Goal: Complete application form

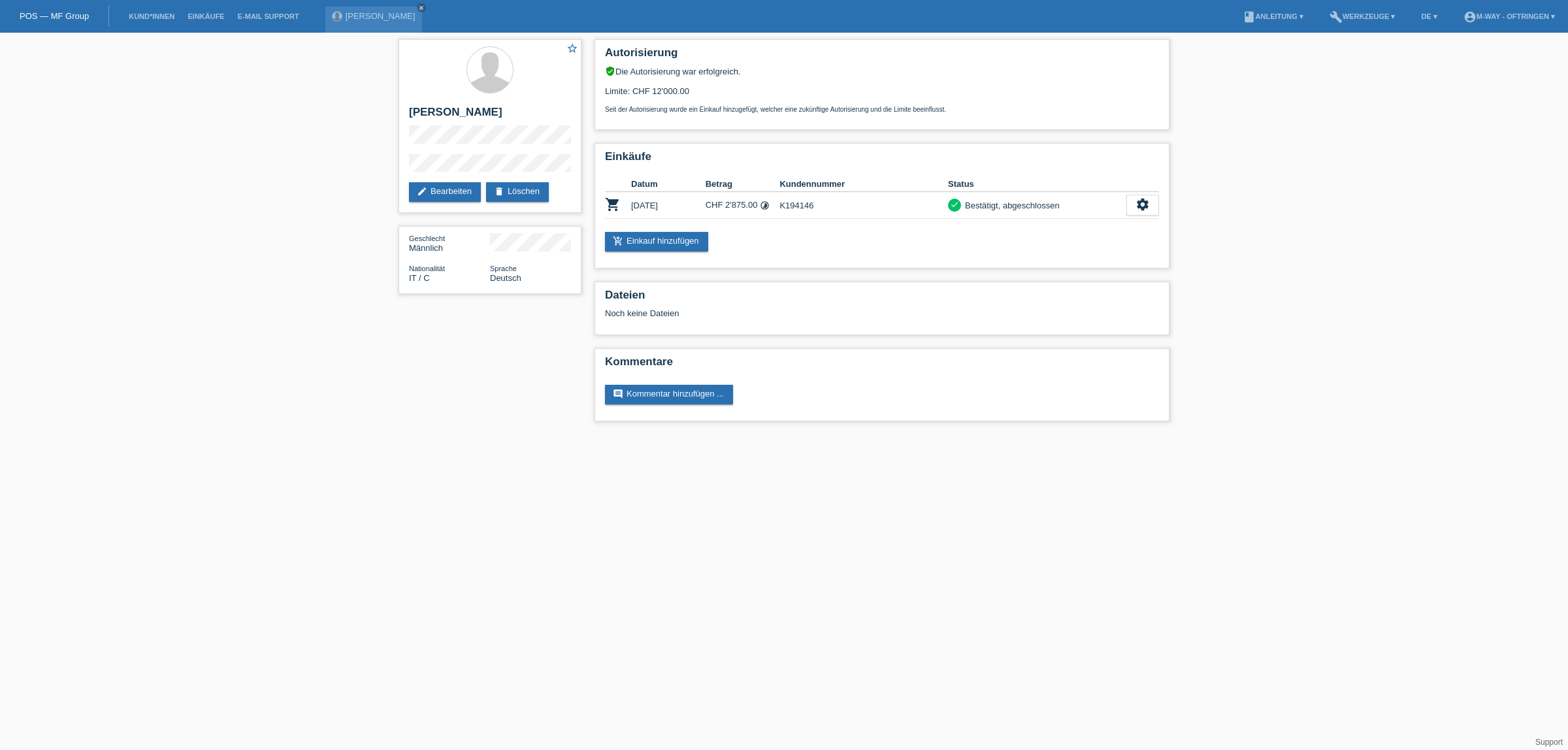
click at [144, 10] on li "Kund*innen" at bounding box center [151, 16] width 59 height 33
click at [142, 15] on link "Kund*innen" at bounding box center [151, 16] width 59 height 8
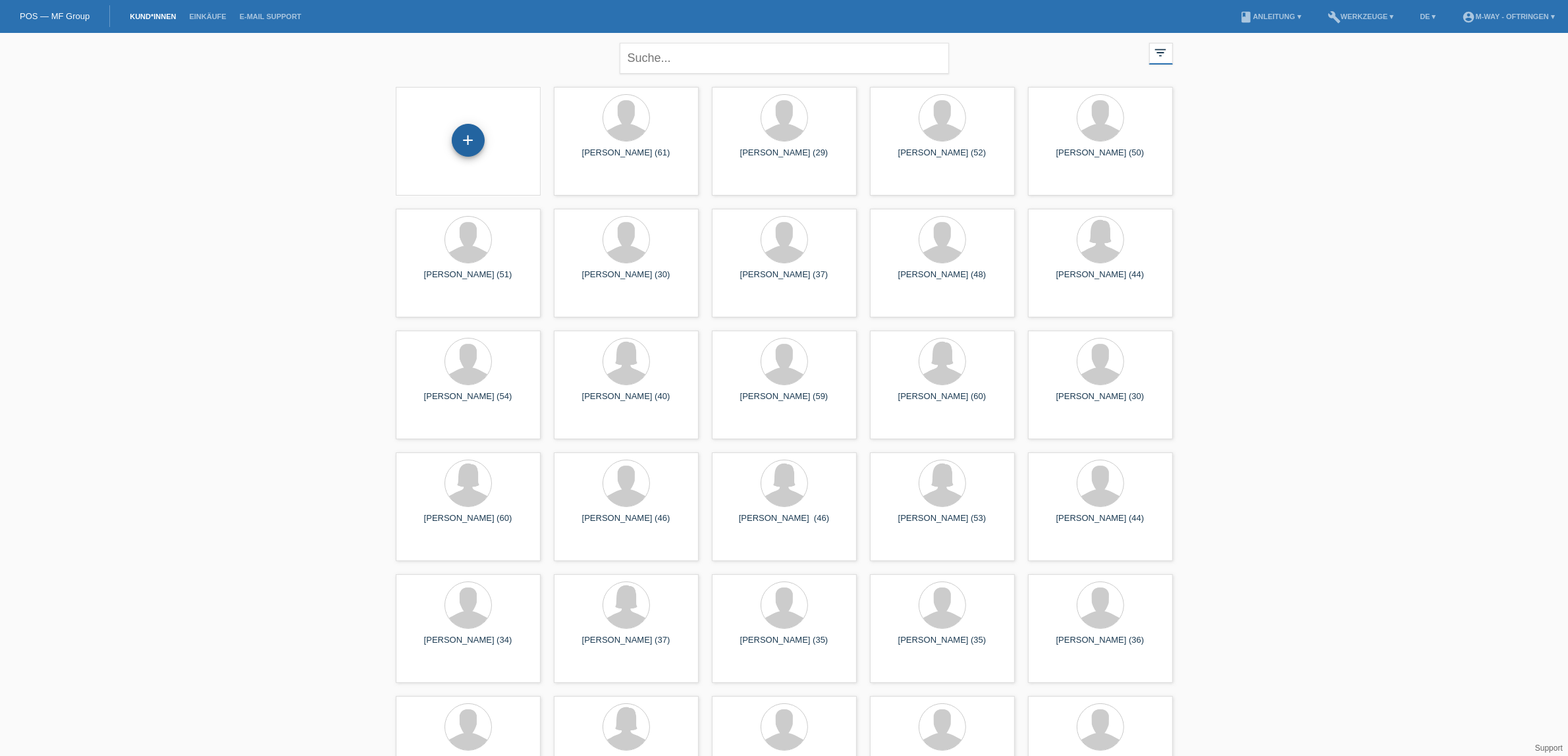
click at [476, 139] on div "+" at bounding box center [468, 140] width 33 height 33
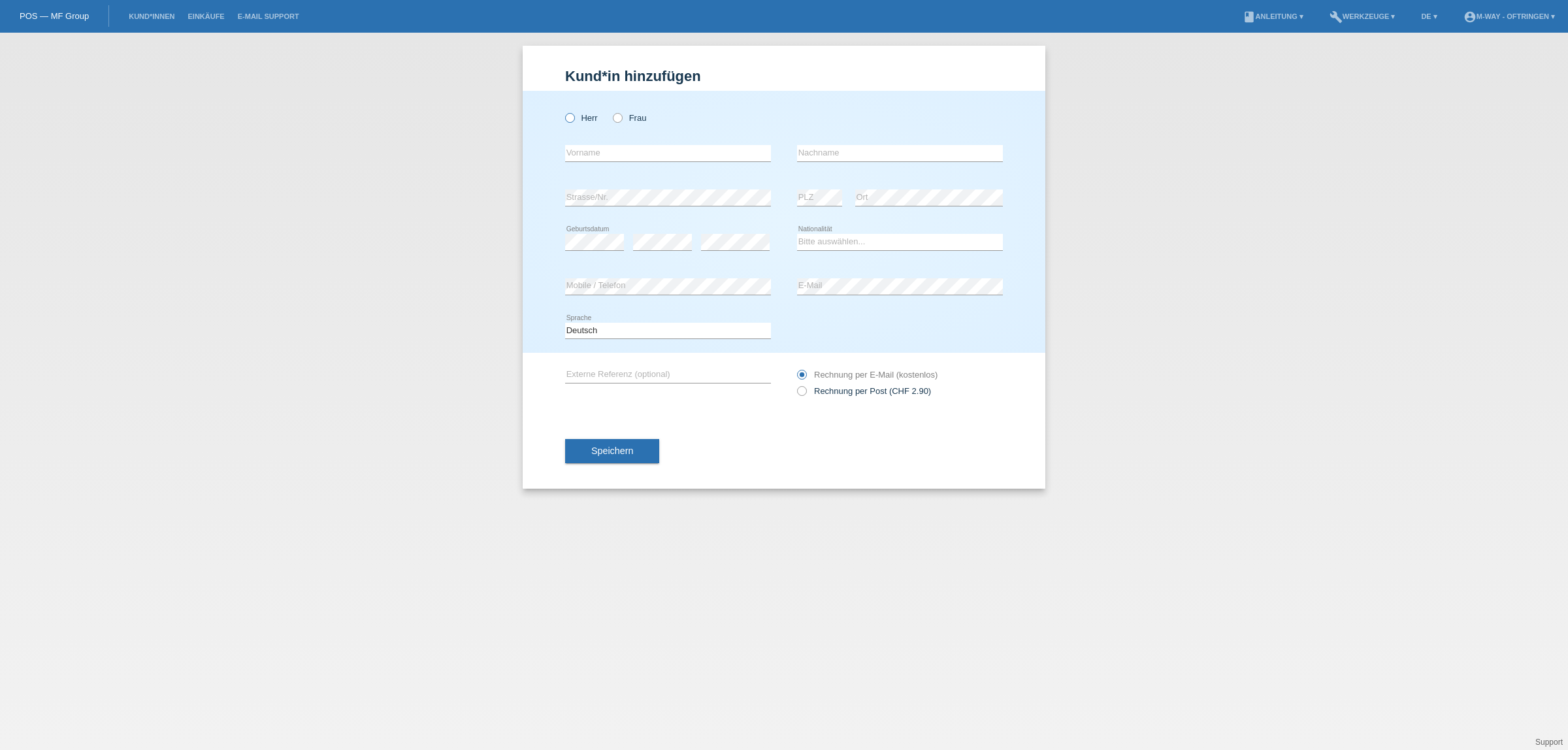
click at [563, 111] on icon at bounding box center [563, 111] width 0 height 0
click at [571, 116] on input "Herr" at bounding box center [569, 117] width 8 height 8
radio input "true"
click at [593, 152] on input "text" at bounding box center [668, 153] width 206 height 16
type input "[PERSON_NAME]"
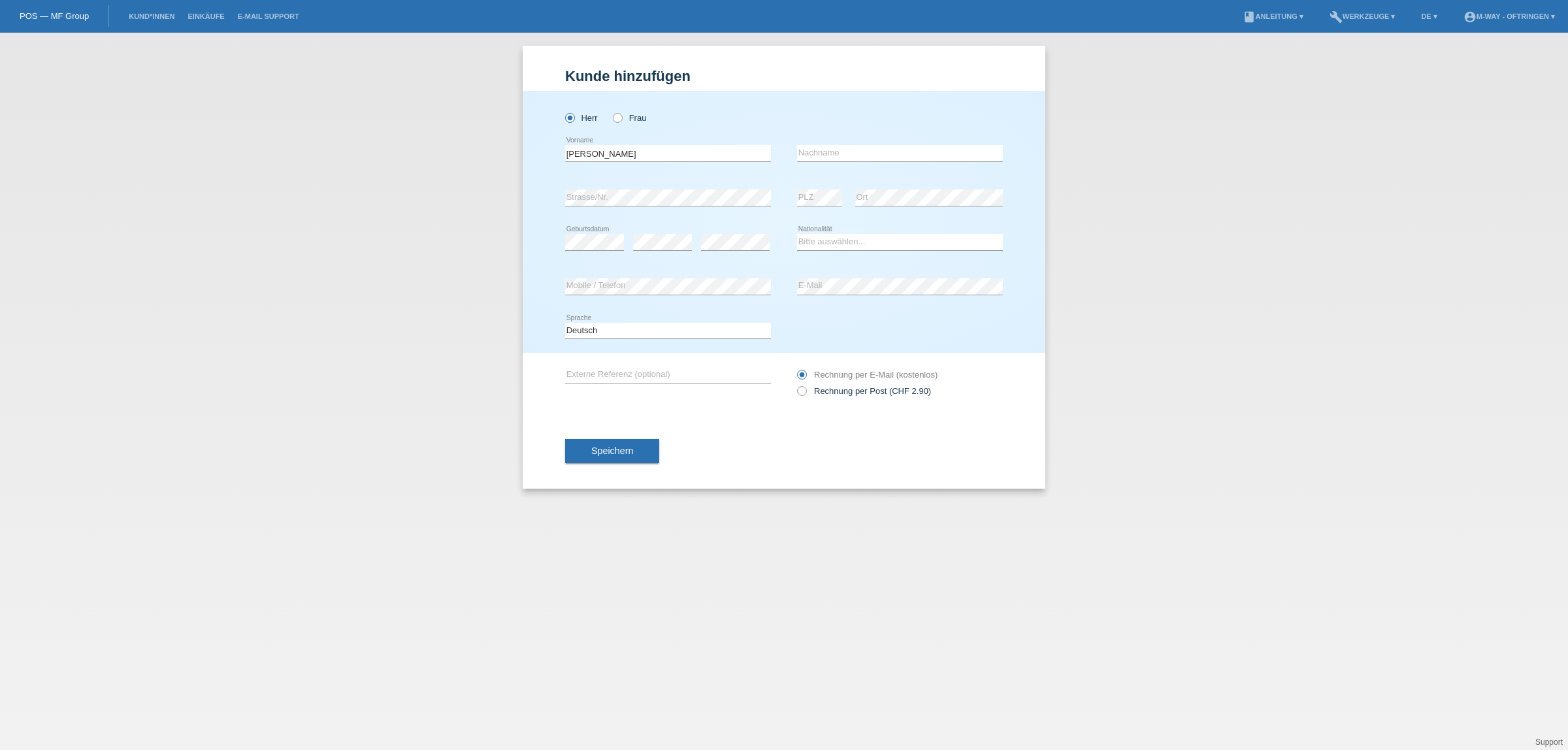
click at [825, 142] on div "error Nachname" at bounding box center [899, 154] width 206 height 45
click at [822, 152] on input "text" at bounding box center [899, 153] width 206 height 16
type input "Ramadani"
click at [912, 188] on div "error Ort" at bounding box center [929, 199] width 147 height 45
click at [899, 204] on div "error Ort" at bounding box center [929, 198] width 147 height 17
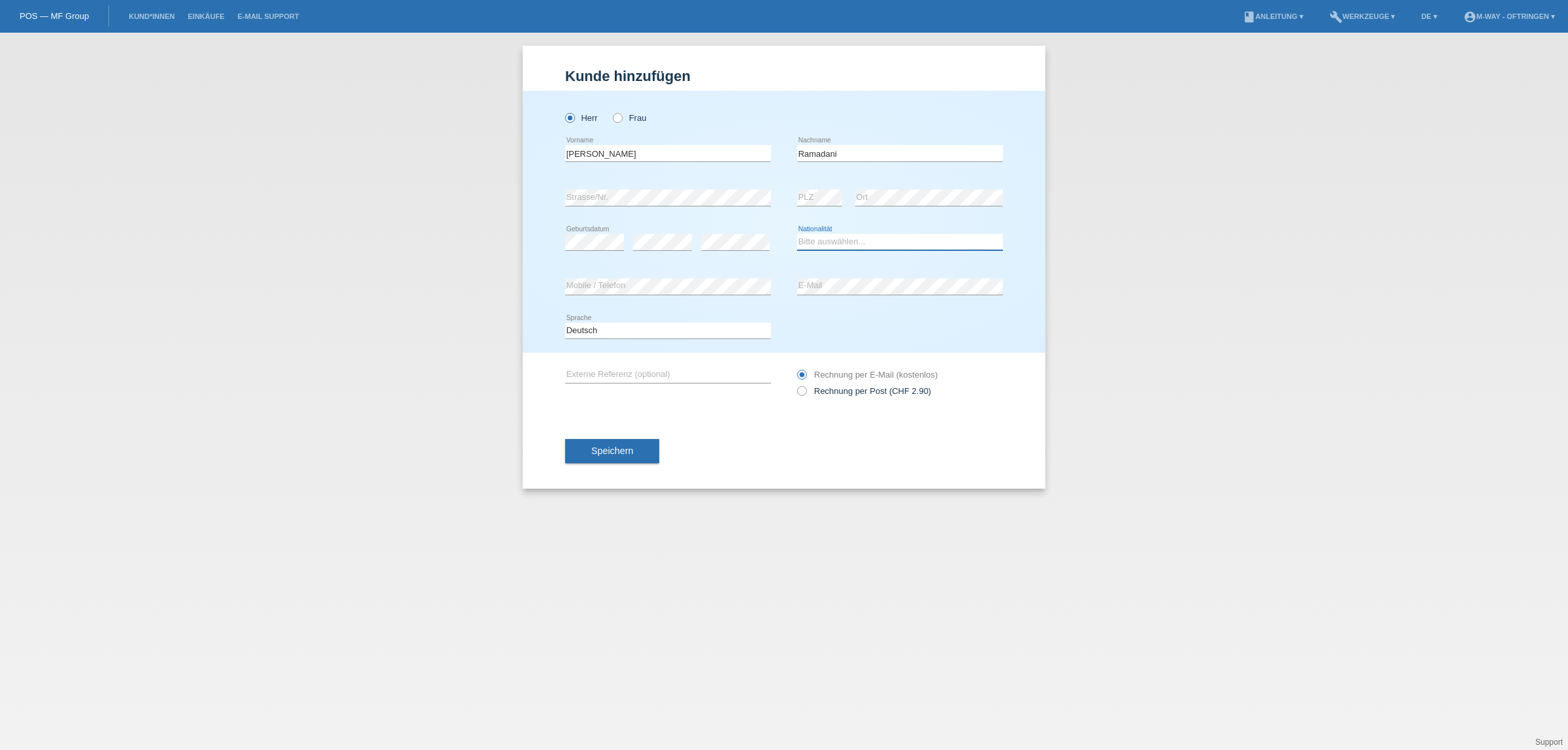
click at [827, 236] on select "Bitte auswählen... Schweiz Deutschland Liechtenstein Österreich ------------ Af…" at bounding box center [899, 242] width 206 height 15
select select "CH"
click at [797, 234] on select "Bitte auswählen... Schweiz Deutschland Liechtenstein Österreich ------------ Af…" at bounding box center [899, 242] width 206 height 15
click at [595, 442] on button "Speichern" at bounding box center [612, 452] width 94 height 25
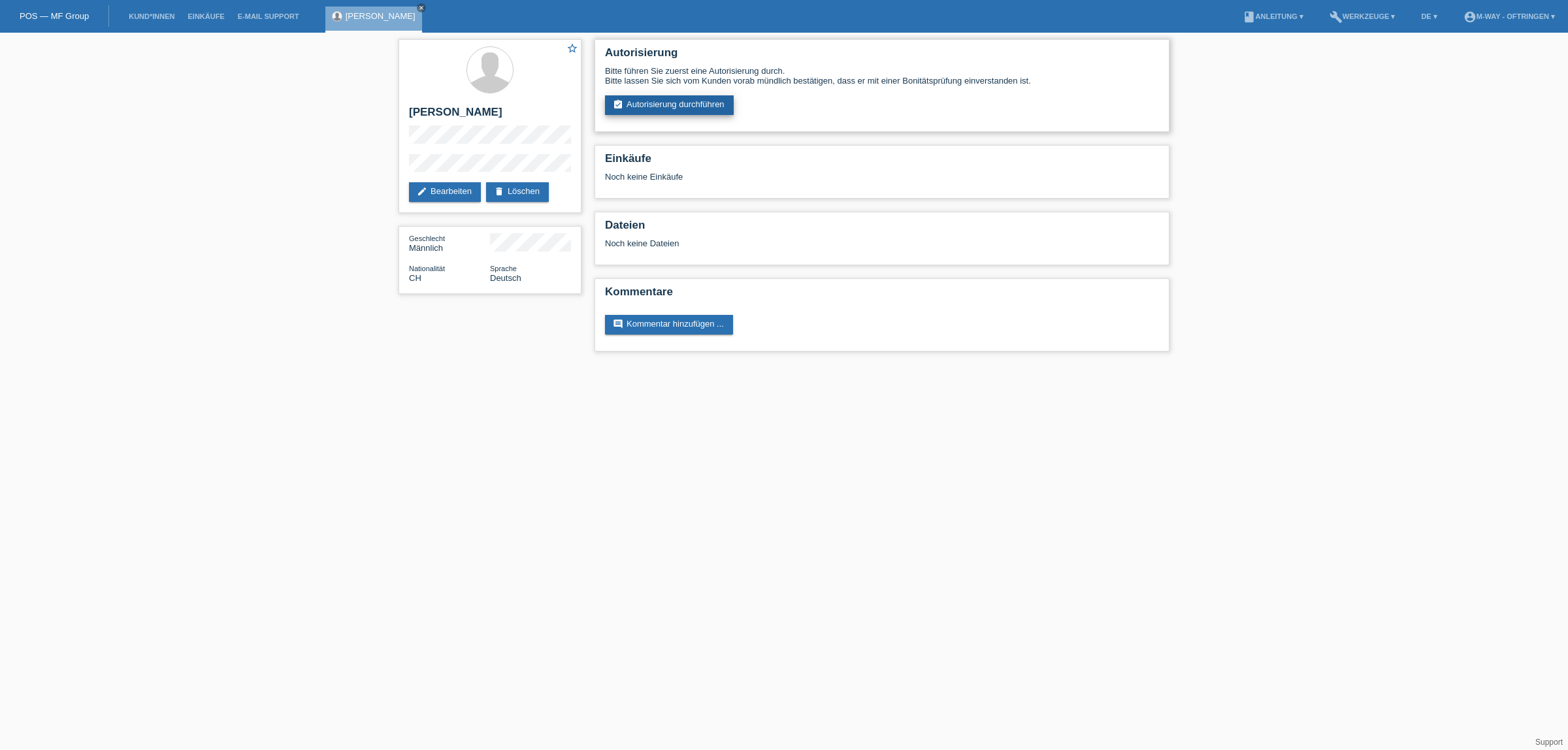
click at [632, 100] on link "assignment_turned_in Autorisierung durchführen" at bounding box center [669, 105] width 129 height 19
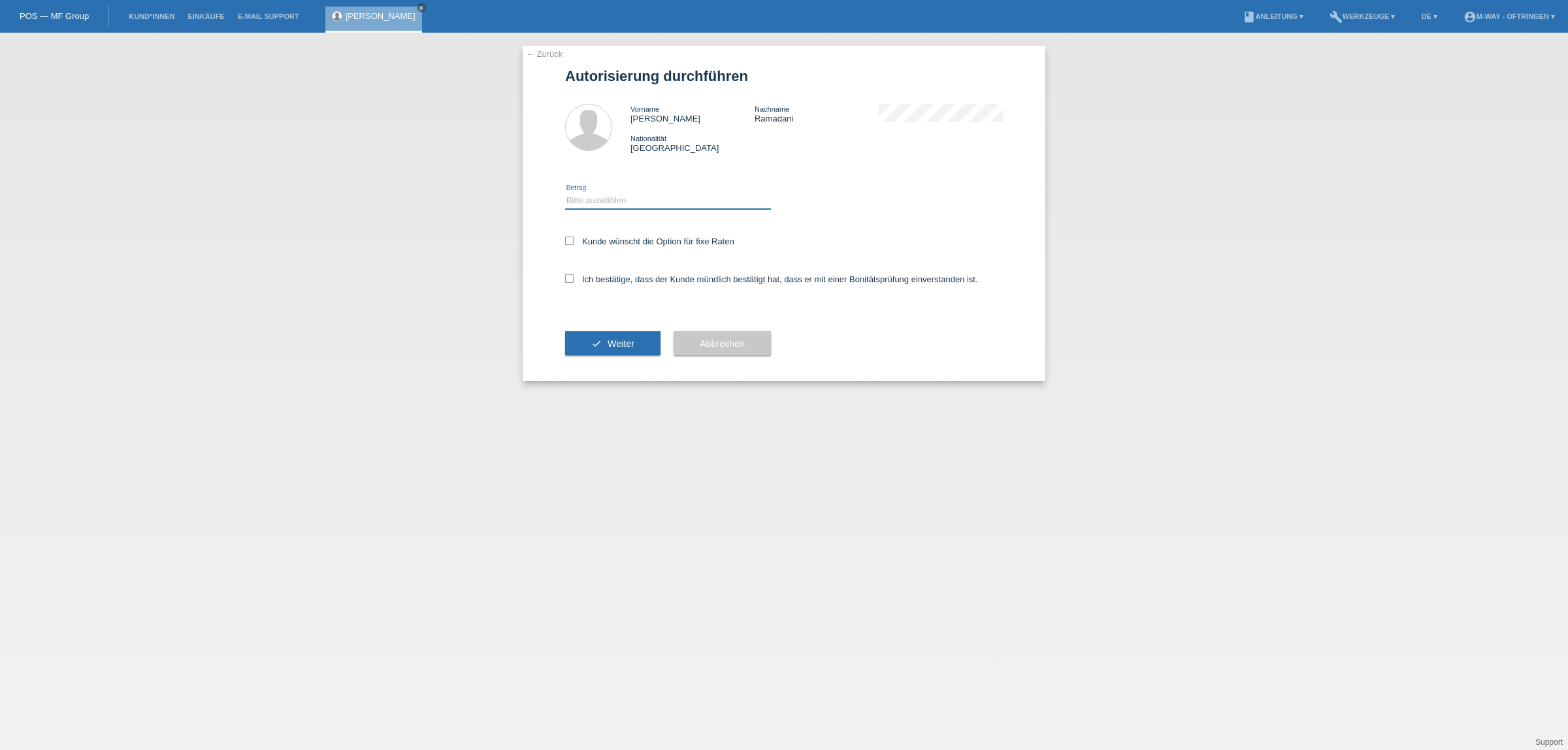
click at [641, 197] on select "Bitte auswählen CHF 1.00 - CHF 499.00 CHF 500.00 - CHF 1'999.00 CHF 2'000.00 - …" at bounding box center [668, 201] width 206 height 15
select select "3"
click at [565, 193] on select "Bitte auswählen CHF 1.00 - CHF 499.00 CHF 500.00 - CHF 1'999.00 CHF 2'000.00 - …" at bounding box center [668, 201] width 206 height 15
click at [569, 239] on icon at bounding box center [569, 240] width 8 height 8
click at [569, 239] on input "Kunde wünscht die Option für fixe Raten" at bounding box center [569, 240] width 8 height 8
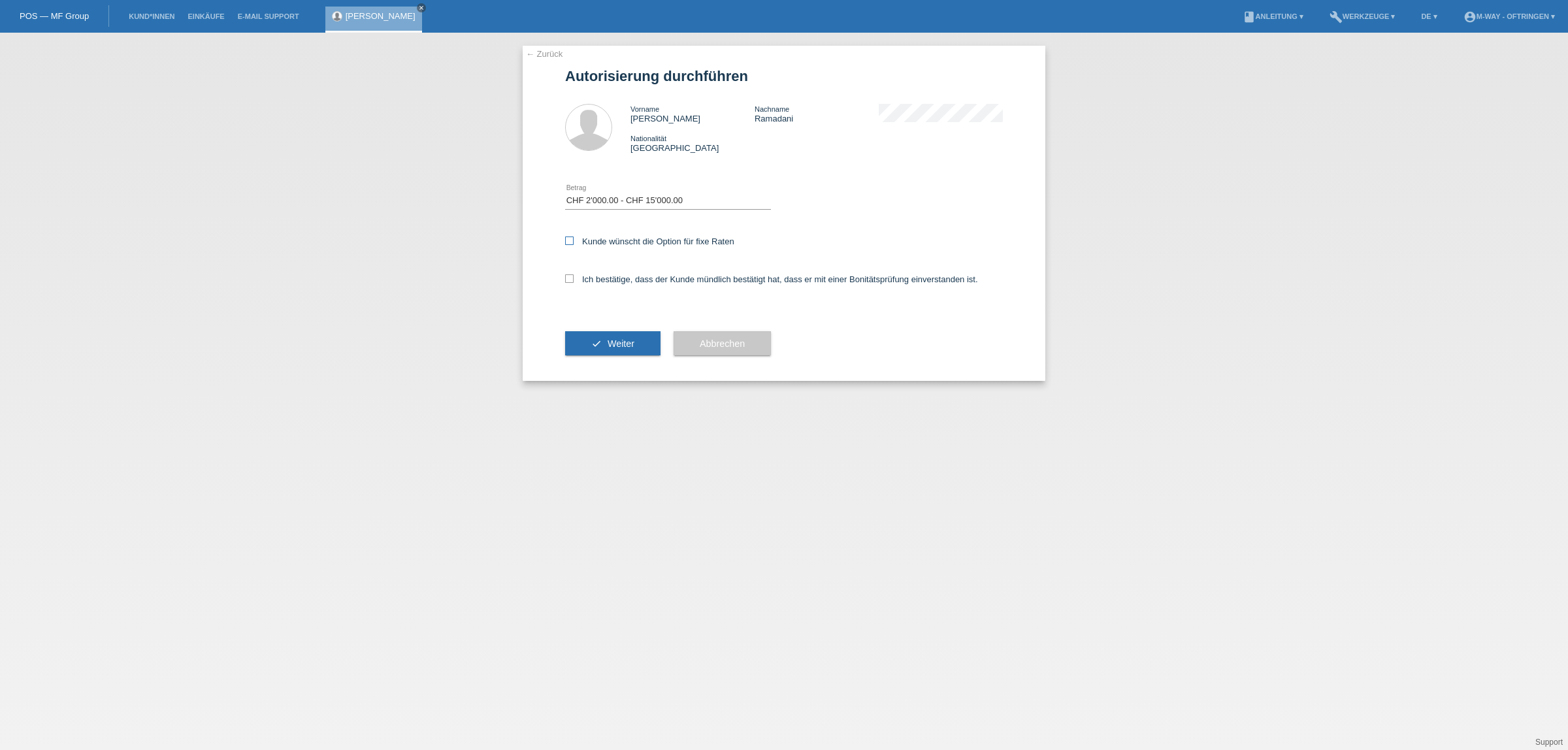
checkbox input "true"
click at [569, 278] on icon at bounding box center [569, 278] width 8 height 8
click at [569, 278] on input "Ich bestätige, dass der Kunde mündlich bestätigt hat, dass er mit einer Bonität…" at bounding box center [569, 278] width 8 height 8
checkbox input "true"
click at [580, 337] on button "check Weiter" at bounding box center [613, 344] width 96 height 25
